Goal: Task Accomplishment & Management: Complete application form

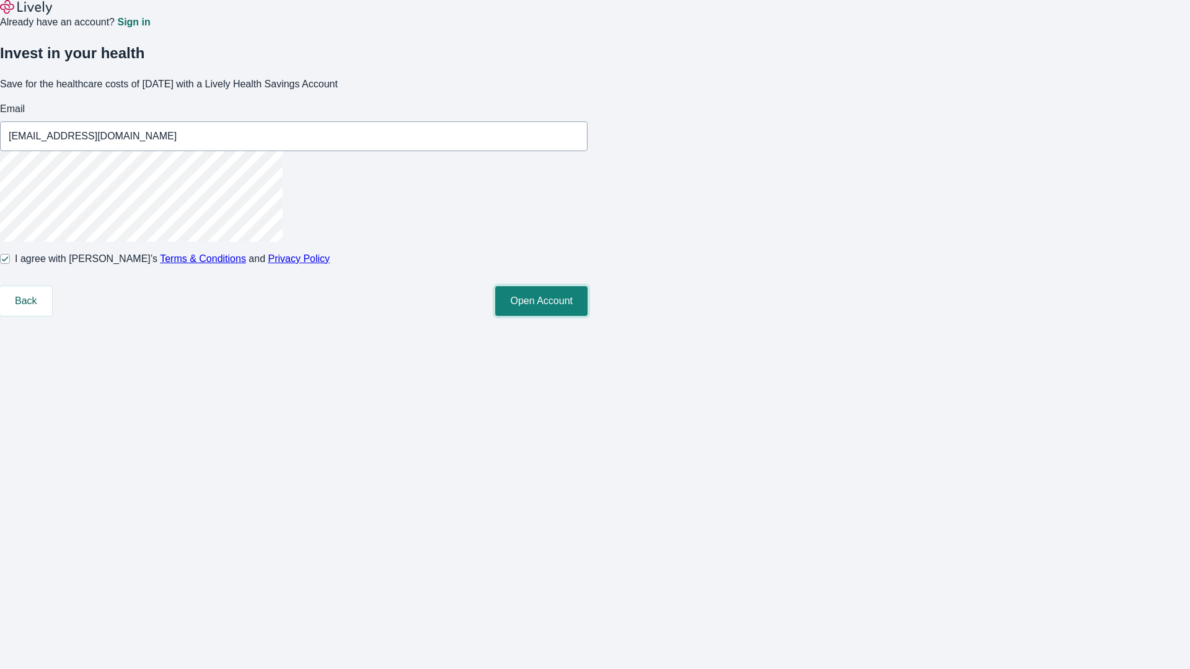
click at [587, 316] on button "Open Account" at bounding box center [541, 301] width 92 height 30
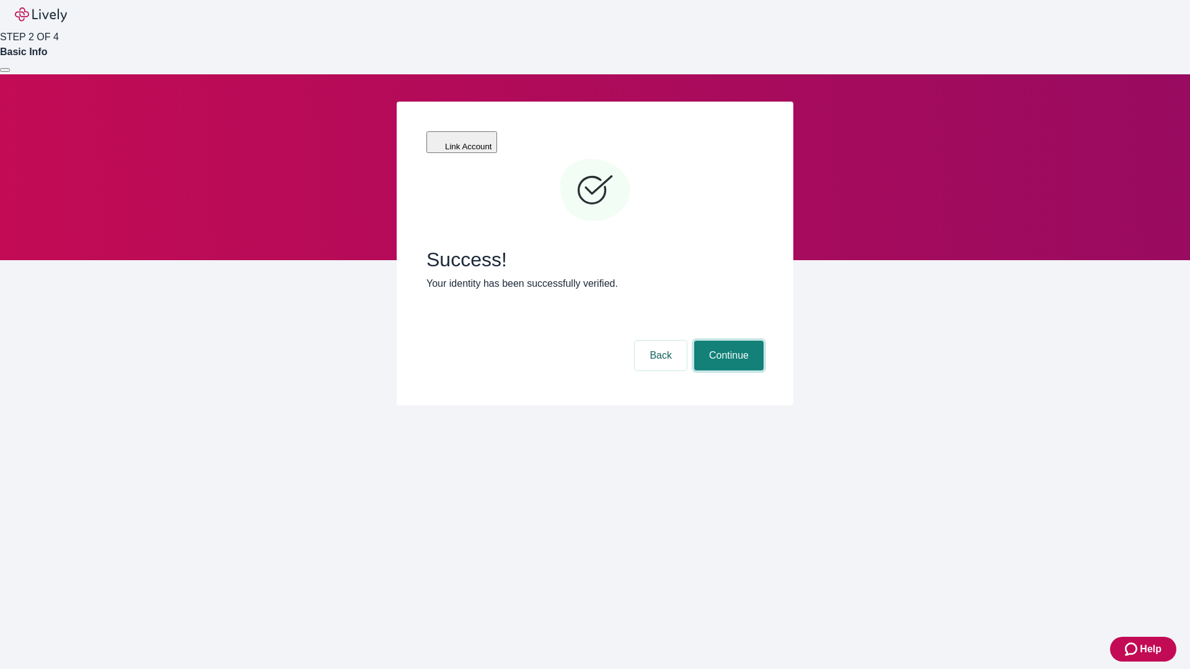
click at [727, 341] on button "Continue" at bounding box center [728, 356] width 69 height 30
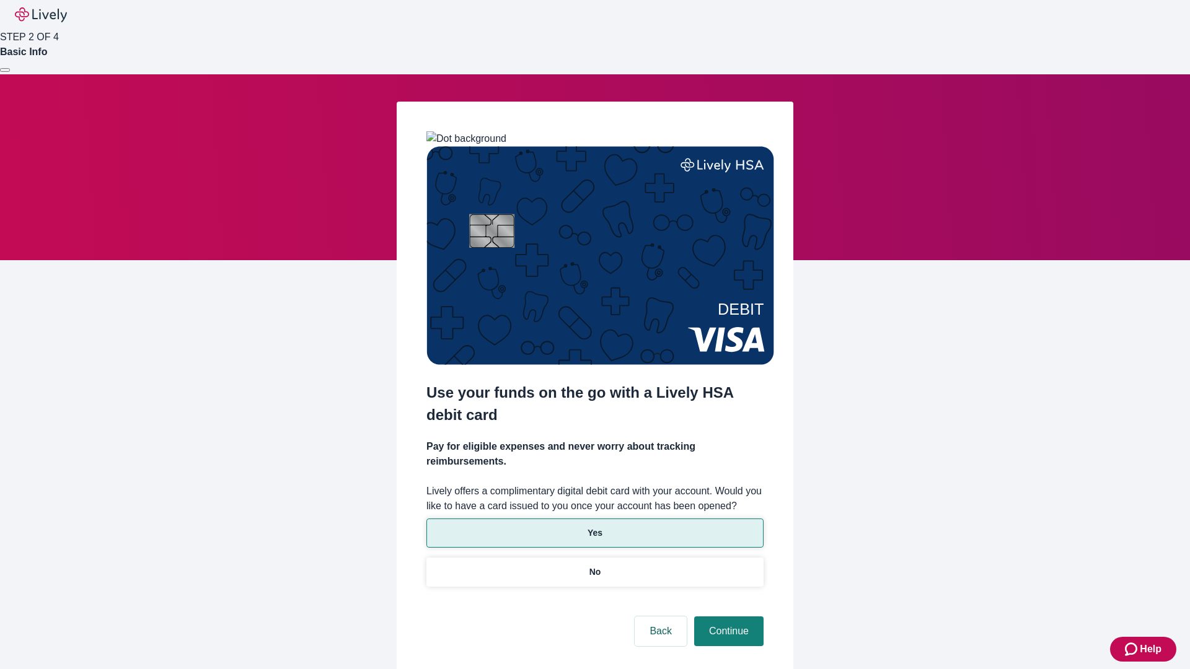
click at [594, 527] on p "Yes" at bounding box center [594, 533] width 15 height 13
click at [727, 616] on button "Continue" at bounding box center [728, 631] width 69 height 30
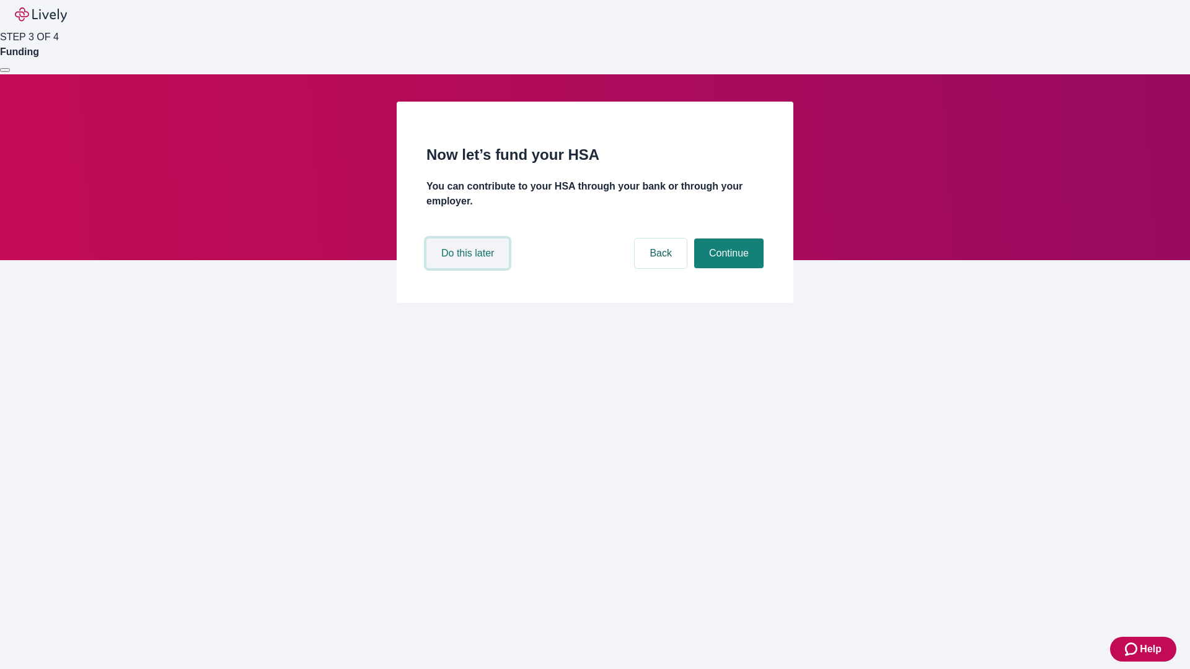
click at [469, 268] on button "Do this later" at bounding box center [467, 254] width 82 height 30
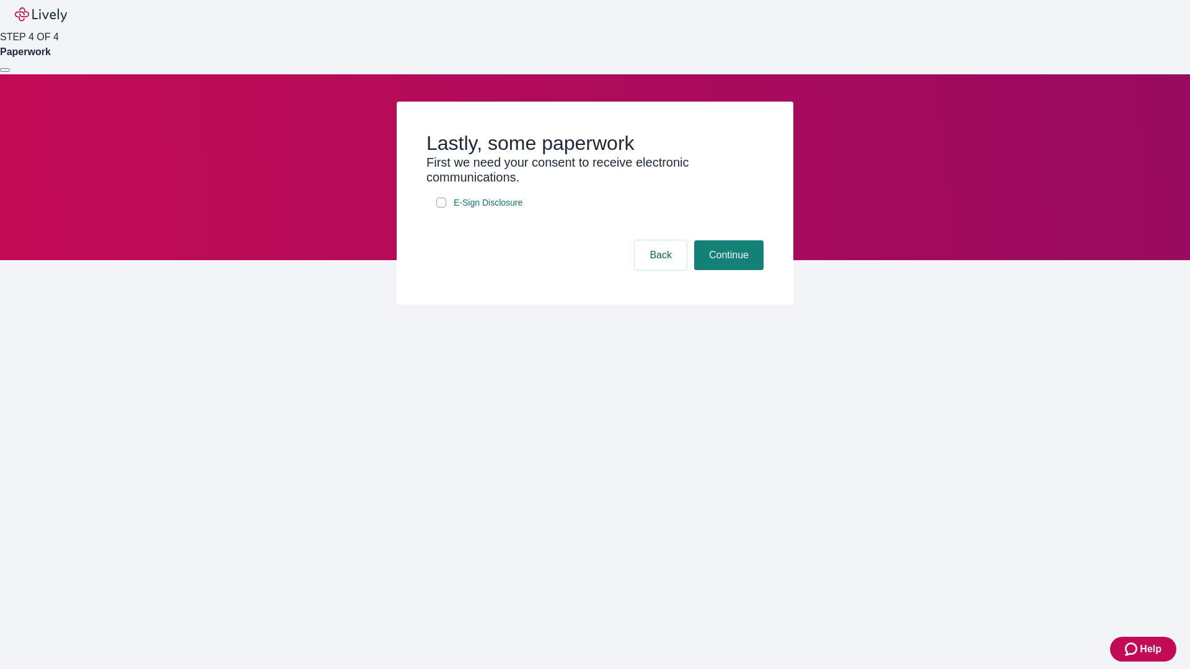
click at [441, 208] on input "E-Sign Disclosure" at bounding box center [441, 203] width 10 height 10
checkbox input "true"
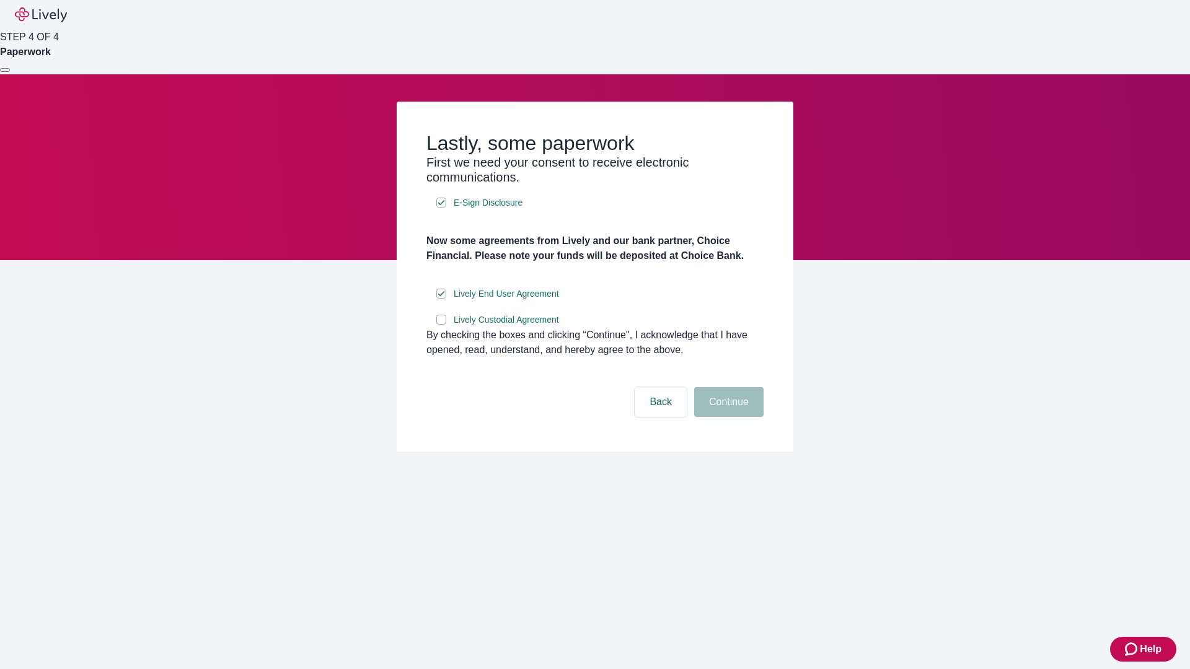
click at [441, 325] on input "Lively Custodial Agreement" at bounding box center [441, 320] width 10 height 10
checkbox input "true"
click at [727, 417] on button "Continue" at bounding box center [728, 402] width 69 height 30
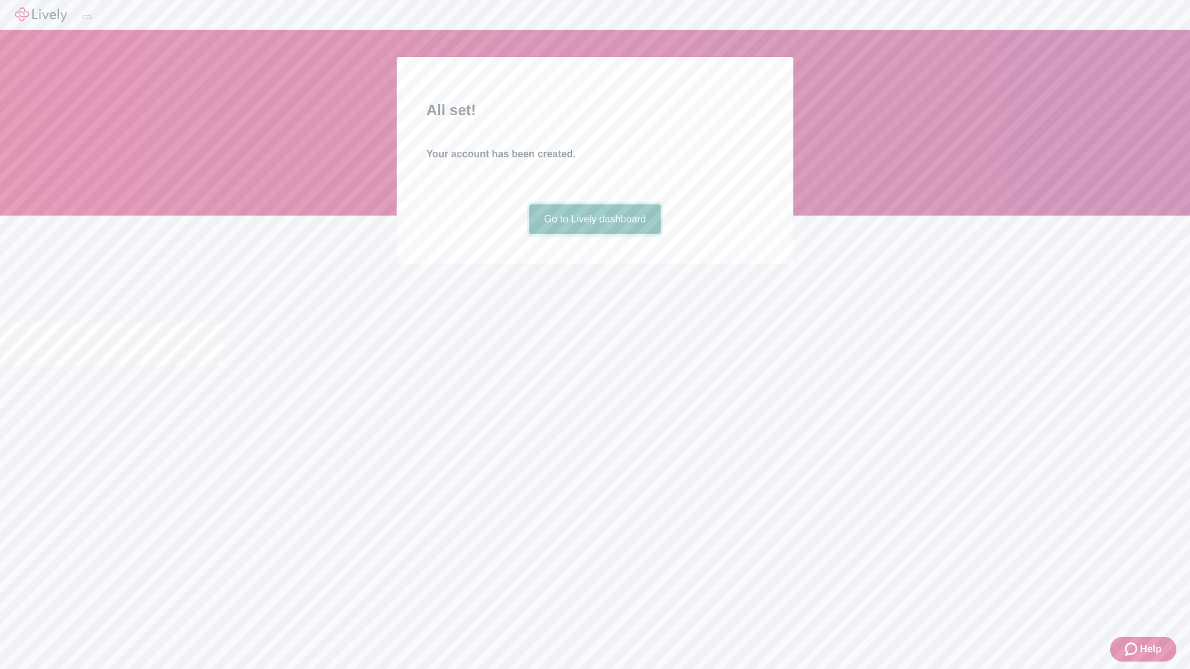
click at [594, 234] on link "Go to Lively dashboard" at bounding box center [595, 219] width 132 height 30
